Goal: Navigation & Orientation: Find specific page/section

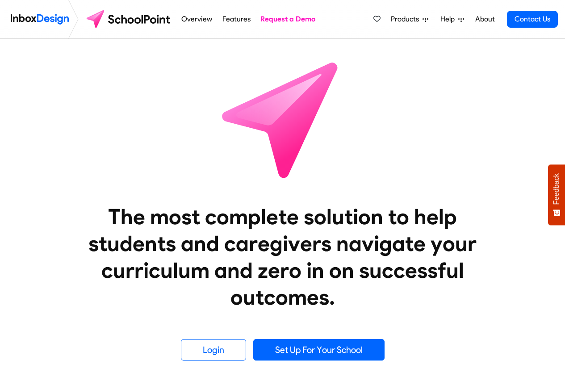
click at [420, 18] on span "Products" at bounding box center [407, 19] width 32 height 11
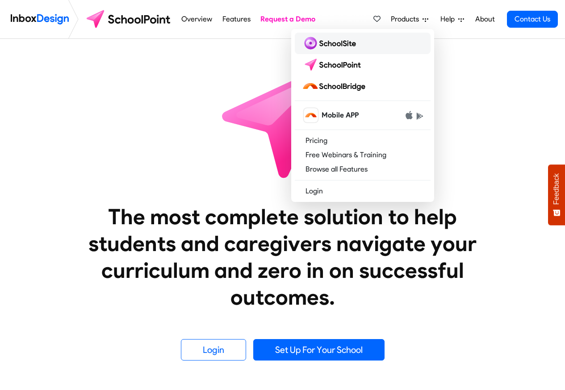
click at [323, 44] on img at bounding box center [331, 43] width 58 height 14
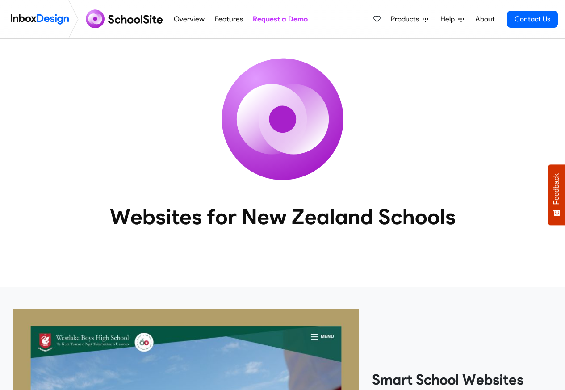
click at [50, 18] on img at bounding box center [40, 19] width 58 height 18
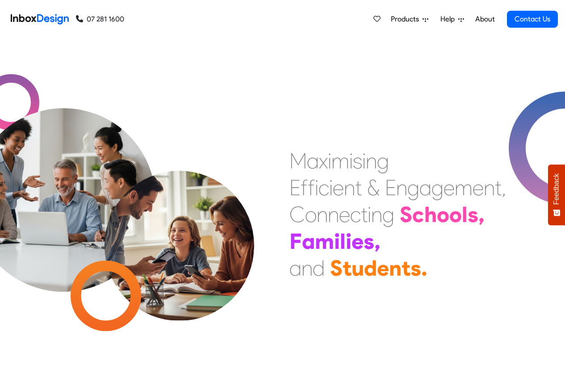
click at [486, 19] on link "About" at bounding box center [485, 19] width 25 height 18
